Goal: Information Seeking & Learning: Understand process/instructions

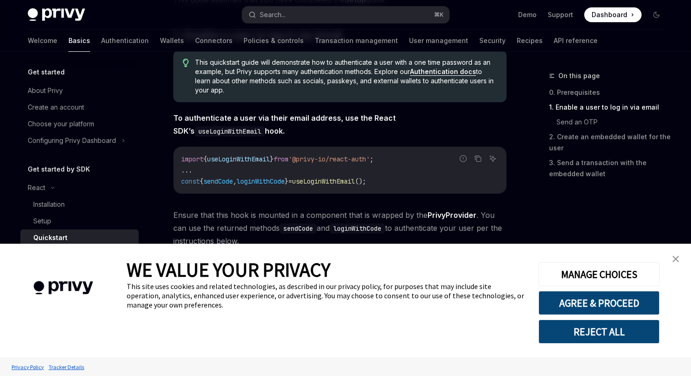
scroll to position [244, 0]
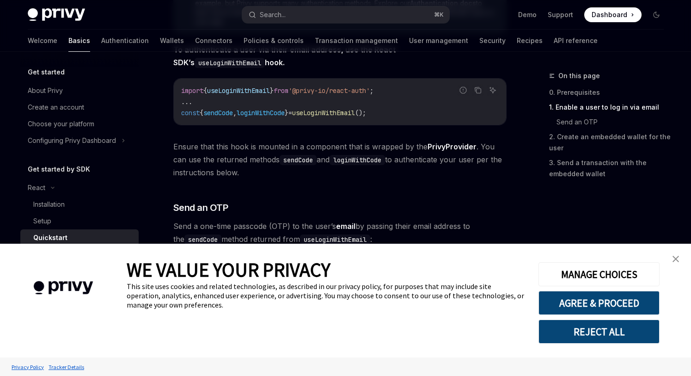
click at [673, 257] on img "close banner" at bounding box center [675, 259] width 6 height 6
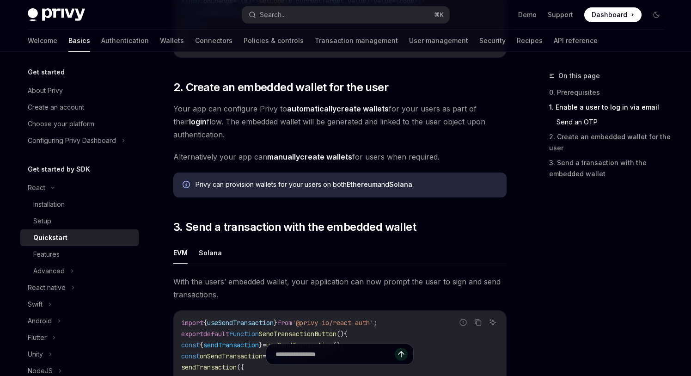
scroll to position [202, 0]
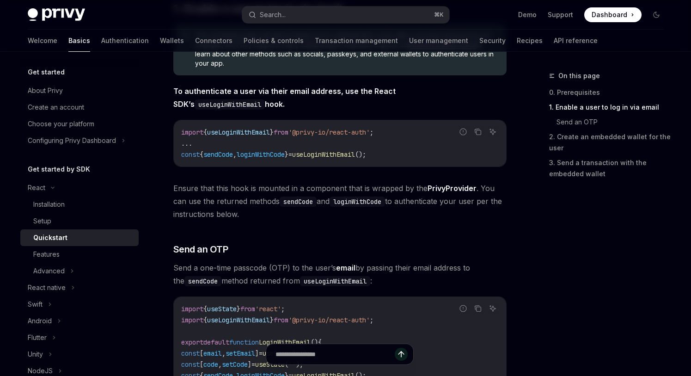
click at [454, 189] on link "PrivyProvider" at bounding box center [451, 188] width 49 height 10
type textarea "*"
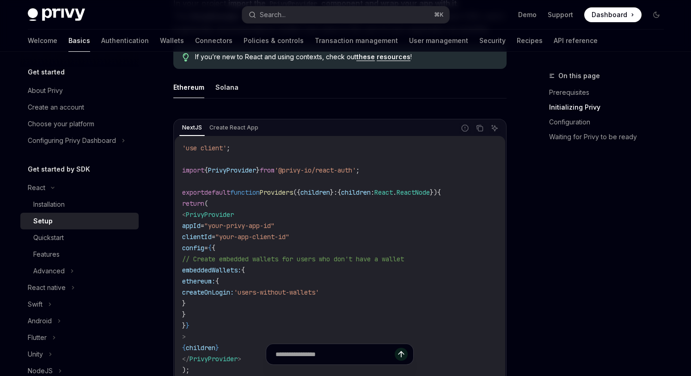
scroll to position [260, 0]
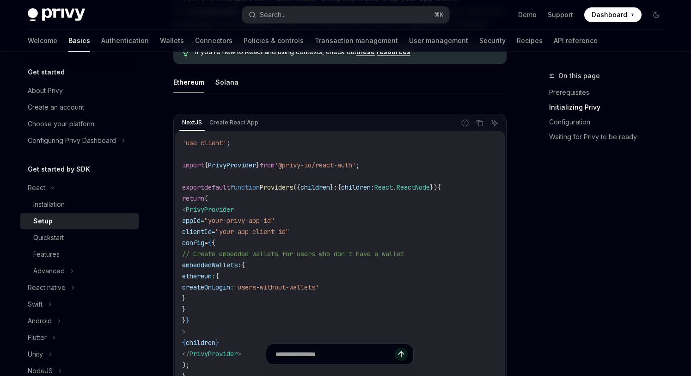
click at [349, 221] on code "'use client' ; import { PrivyProvider } from '@privy-io/react-auth' ; export de…" at bounding box center [340, 259] width 316 height 244
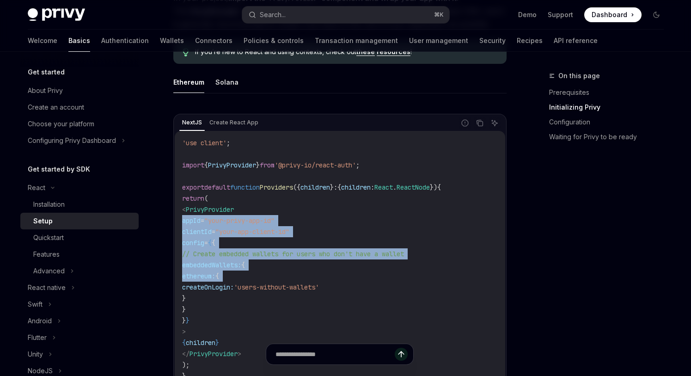
drag, startPoint x: 349, startPoint y: 221, endPoint x: 336, endPoint y: 273, distance: 53.7
click at [336, 273] on code "'use client' ; import { PrivyProvider } from '@privy-io/react-auth' ; export de…" at bounding box center [340, 259] width 316 height 244
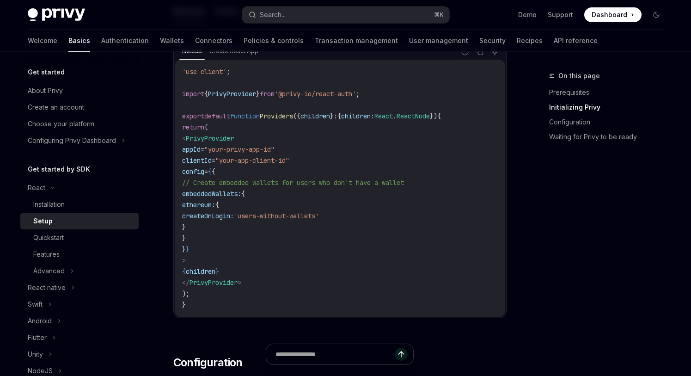
scroll to position [330, 0]
click at [350, 164] on code "'use client' ; import { PrivyProvider } from '@privy-io/react-auth' ; export de…" at bounding box center [340, 189] width 316 height 244
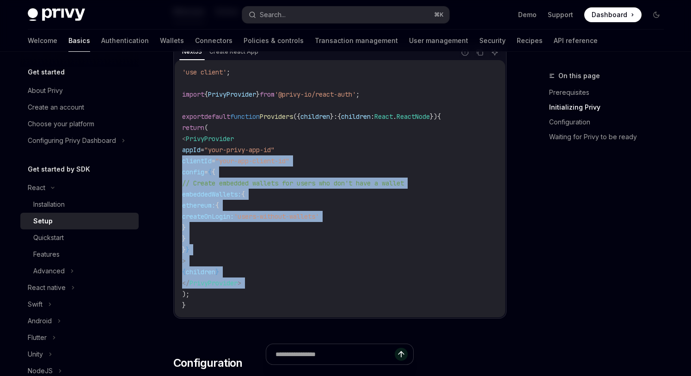
drag, startPoint x: 350, startPoint y: 164, endPoint x: 341, endPoint y: 278, distance: 114.6
click at [341, 278] on code "'use client' ; import { PrivyProvider } from '@privy-io/react-auth' ; export de…" at bounding box center [340, 189] width 316 height 244
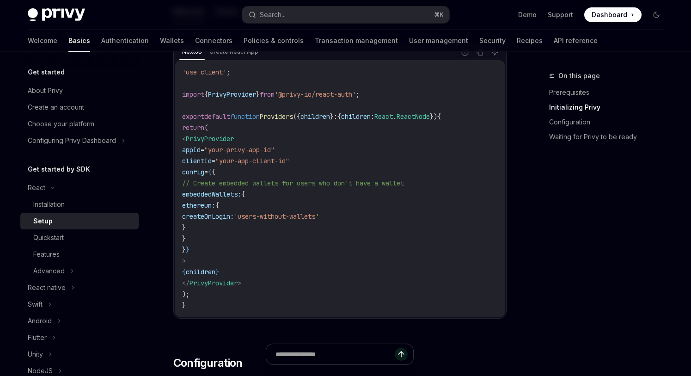
click at [341, 278] on code "'use client' ; import { PrivyProvider } from '@privy-io/react-auth' ; export de…" at bounding box center [340, 189] width 316 height 244
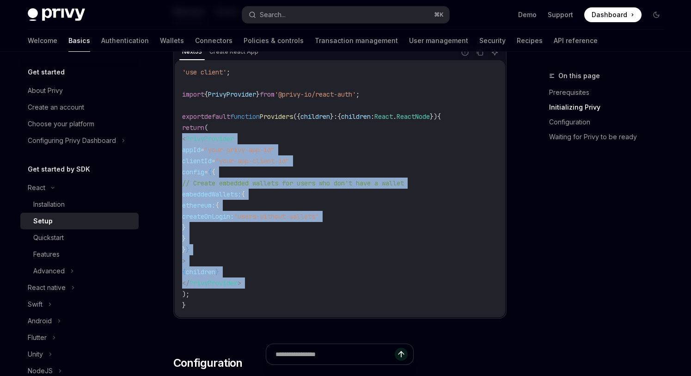
drag, startPoint x: 341, startPoint y: 278, endPoint x: 360, endPoint y: 138, distance: 141.0
click at [360, 138] on code "'use client' ; import { PrivyProvider } from '@privy-io/react-auth' ; export de…" at bounding box center [340, 189] width 316 height 244
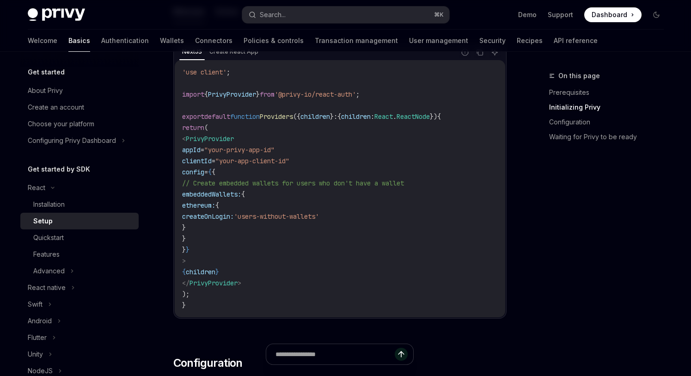
click at [404, 183] on span "// Create embedded wallets for users who don't have a wallet" at bounding box center [293, 183] width 222 height 8
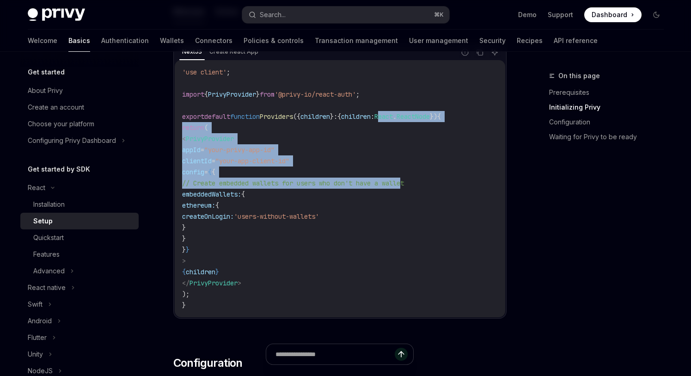
drag, startPoint x: 406, startPoint y: 185, endPoint x: 408, endPoint y: 120, distance: 65.2
click at [408, 120] on code "'use client' ; import { PrivyProvider } from '@privy-io/react-auth' ; export de…" at bounding box center [340, 189] width 316 height 244
click at [393, 120] on span "React" at bounding box center [383, 116] width 18 height 8
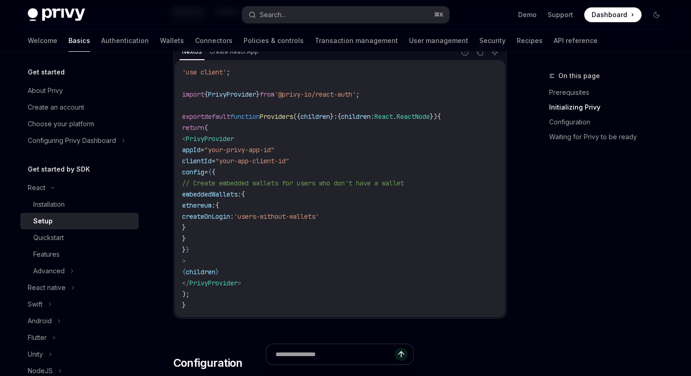
click at [363, 105] on code "'use client' ; import { PrivyProvider } from '@privy-io/react-auth' ; export de…" at bounding box center [340, 189] width 316 height 244
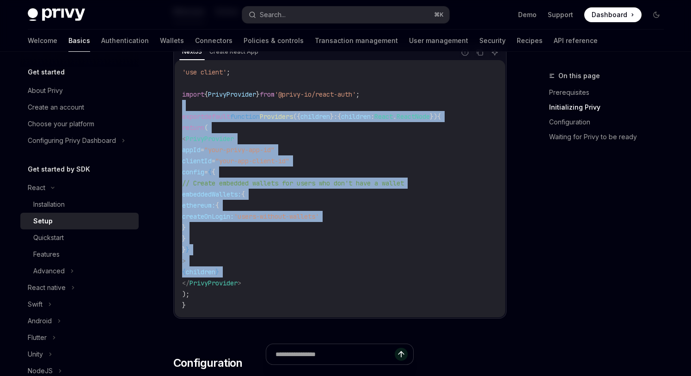
drag, startPoint x: 363, startPoint y: 105, endPoint x: 366, endPoint y: 277, distance: 171.5
click at [366, 277] on code "'use client' ; import { PrivyProvider } from '@privy-io/react-auth' ; export de…" at bounding box center [340, 189] width 316 height 244
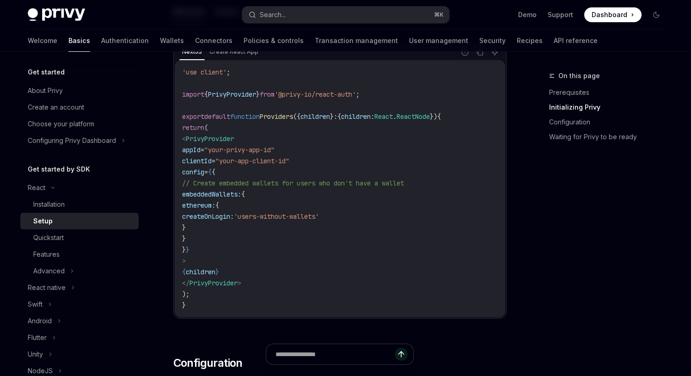
click at [366, 277] on code "'use client' ; import { PrivyProvider } from '@privy-io/react-auth' ; export de…" at bounding box center [340, 189] width 316 height 244
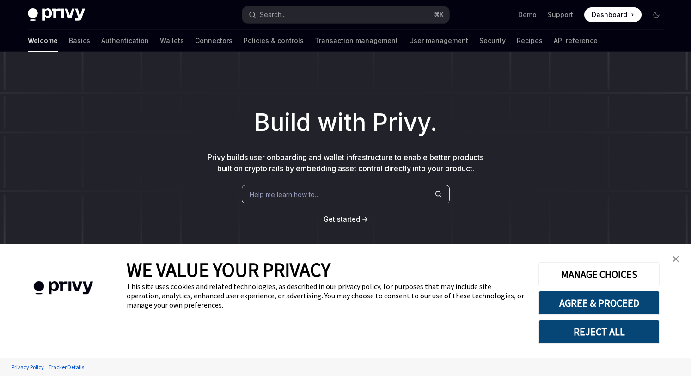
click at [669, 256] on link "close banner" at bounding box center [675, 259] width 18 height 18
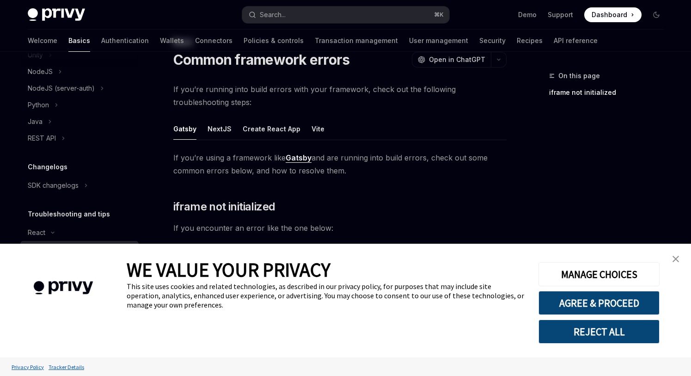
scroll to position [79, 0]
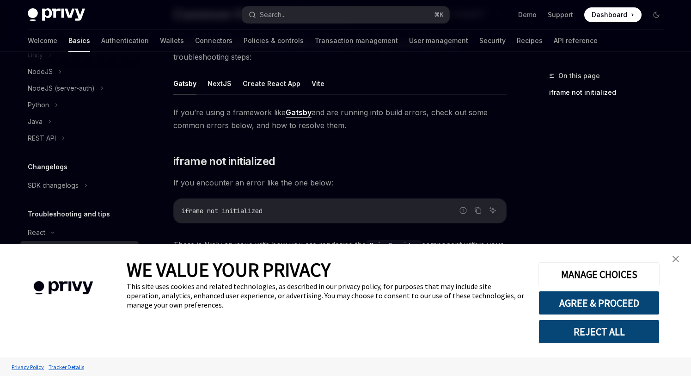
click at [678, 257] on img "close banner" at bounding box center [675, 259] width 6 height 6
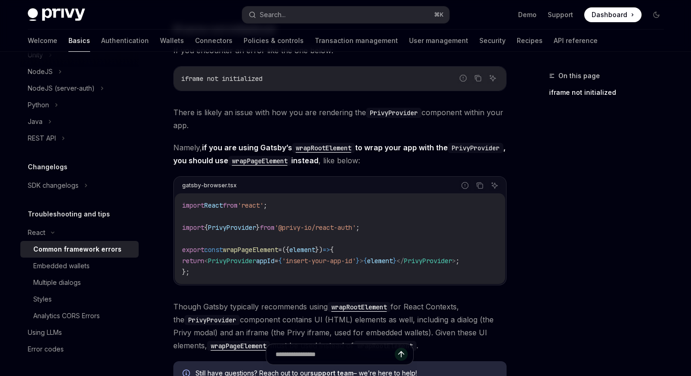
scroll to position [0, 0]
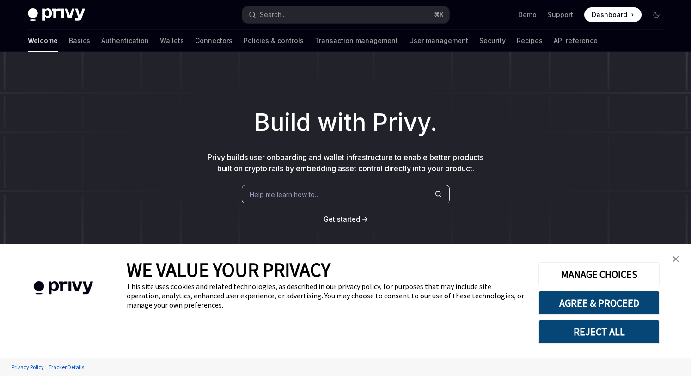
click at [677, 258] on img "close banner" at bounding box center [675, 259] width 6 height 6
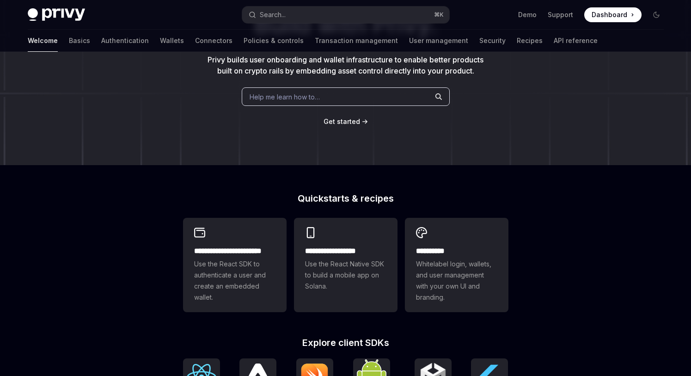
scroll to position [202, 0]
